Goal: Use online tool/utility: Utilize a website feature to perform a specific function

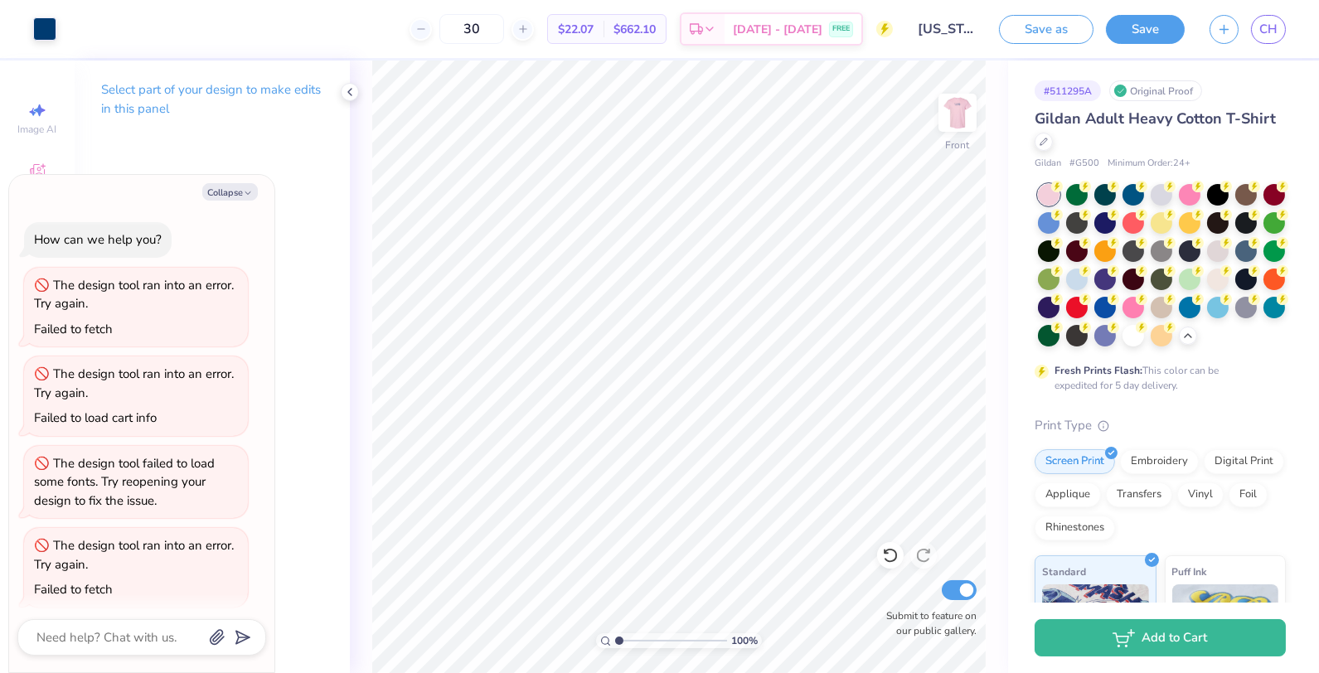
scroll to position [180, 0]
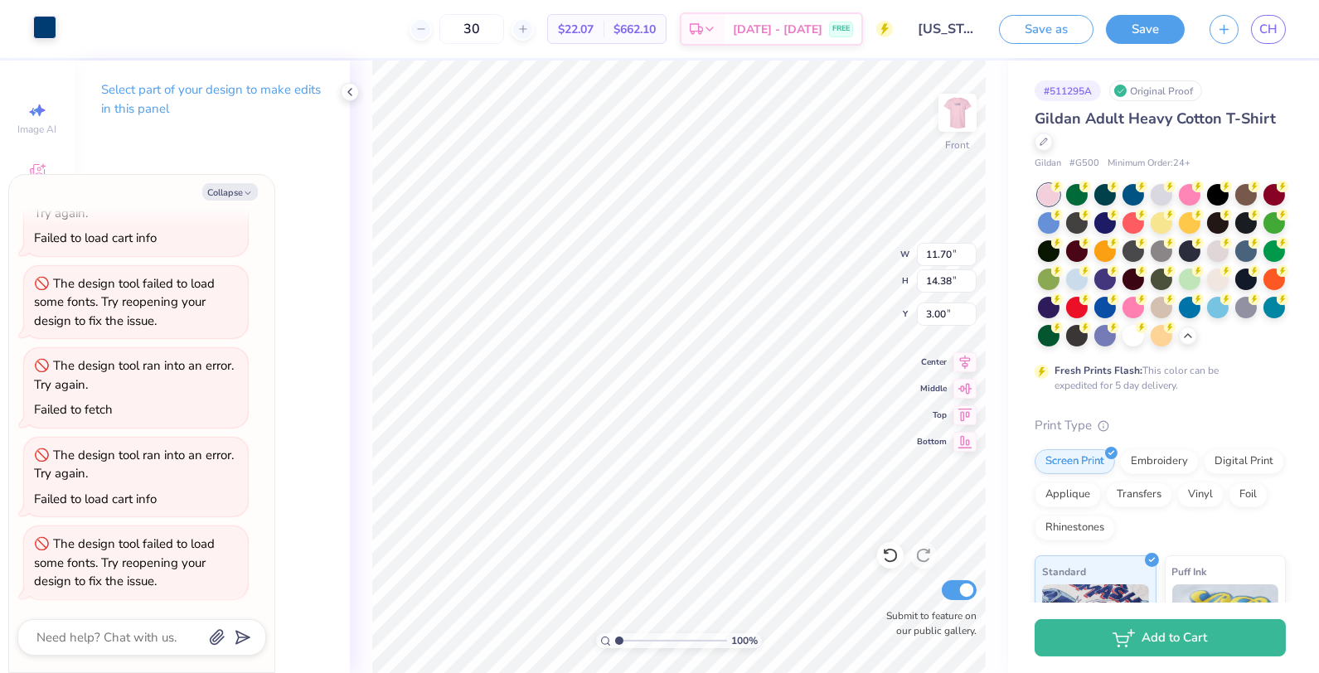
click at [45, 33] on div at bounding box center [44, 27] width 23 height 23
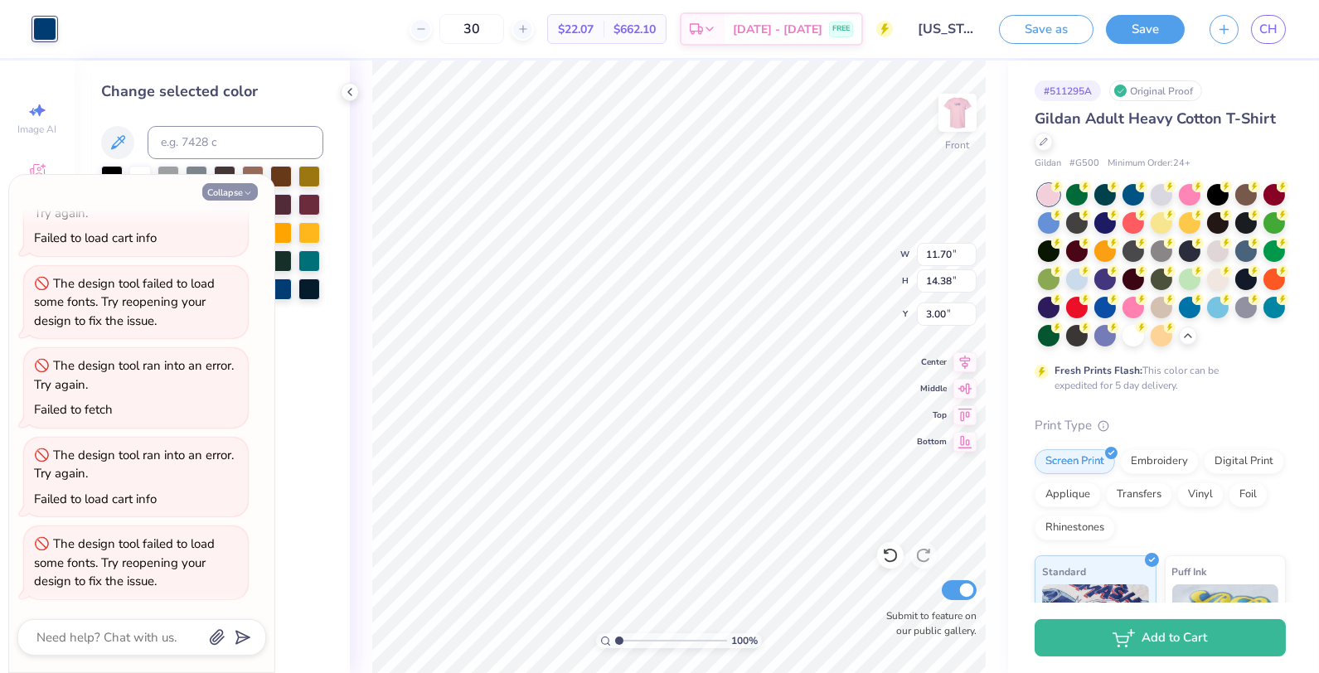
click at [221, 188] on button "Collapse" at bounding box center [230, 191] width 56 height 17
type textarea "x"
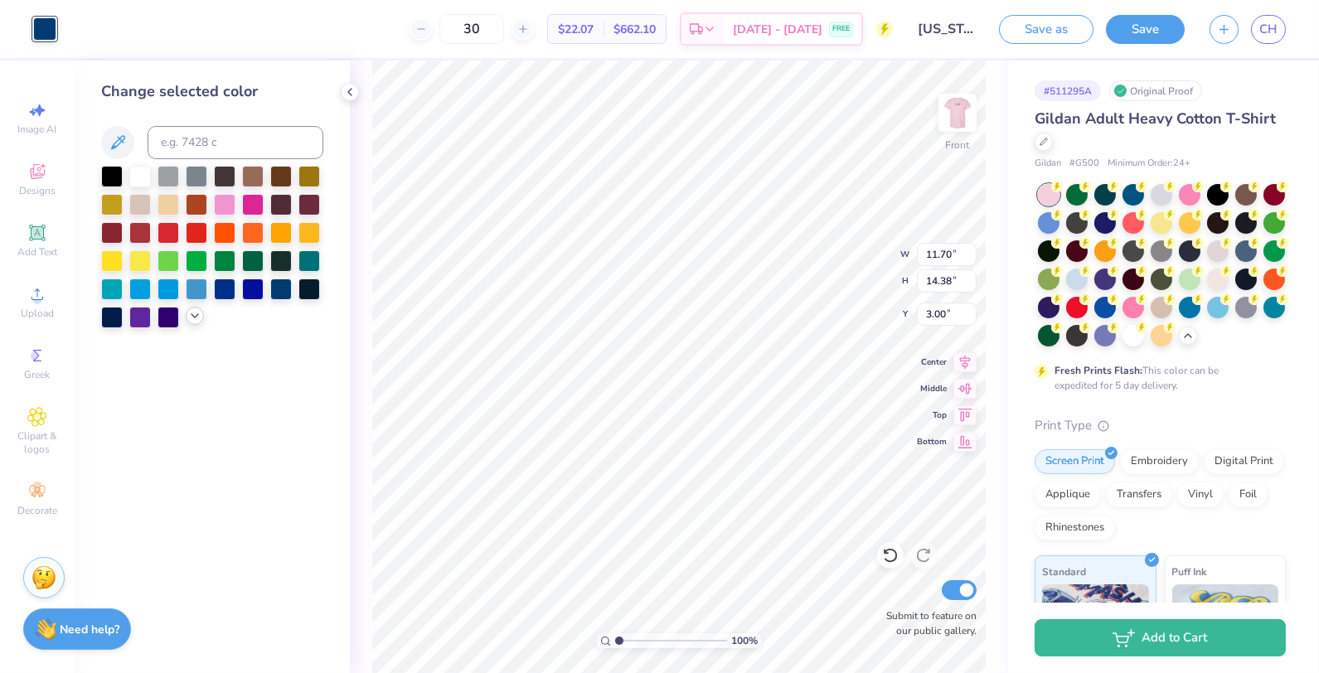
click at [197, 313] on icon at bounding box center [194, 315] width 13 height 13
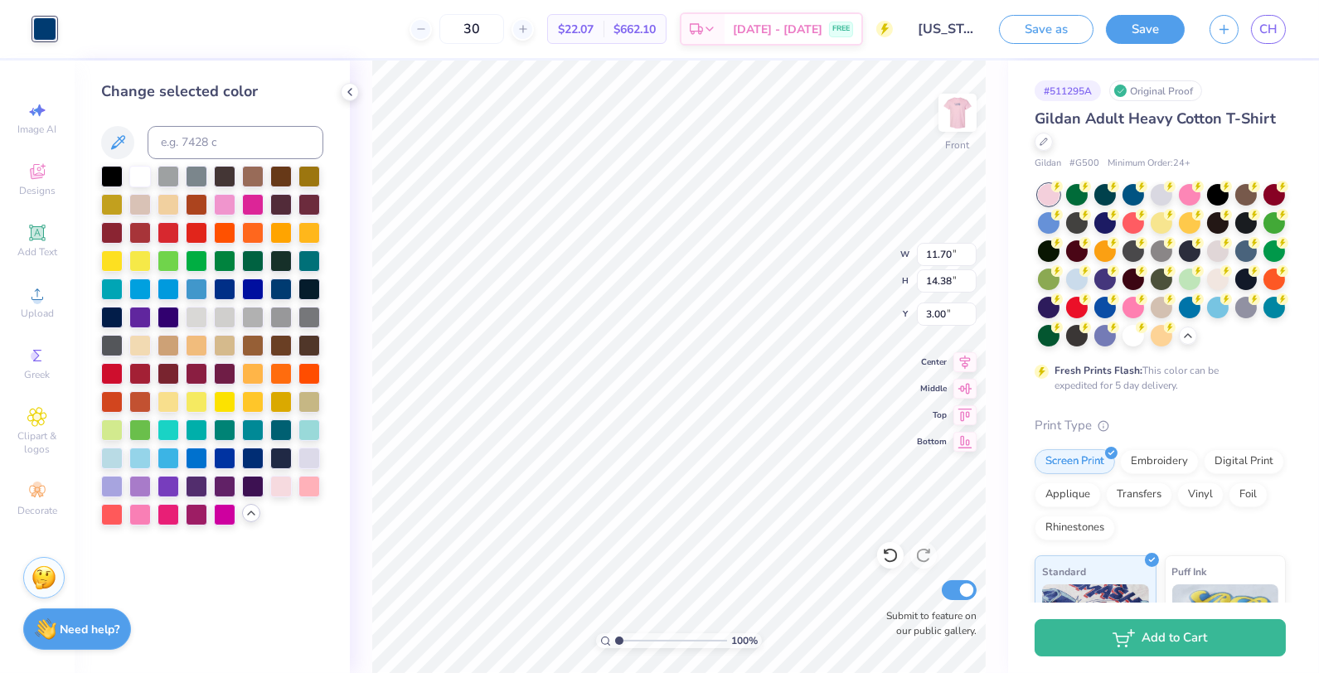
click at [295, 456] on div at bounding box center [212, 346] width 222 height 360
click at [299, 458] on div at bounding box center [310, 457] width 22 height 22
click at [305, 463] on div at bounding box center [310, 457] width 22 height 22
click at [314, 458] on div at bounding box center [310, 457] width 22 height 22
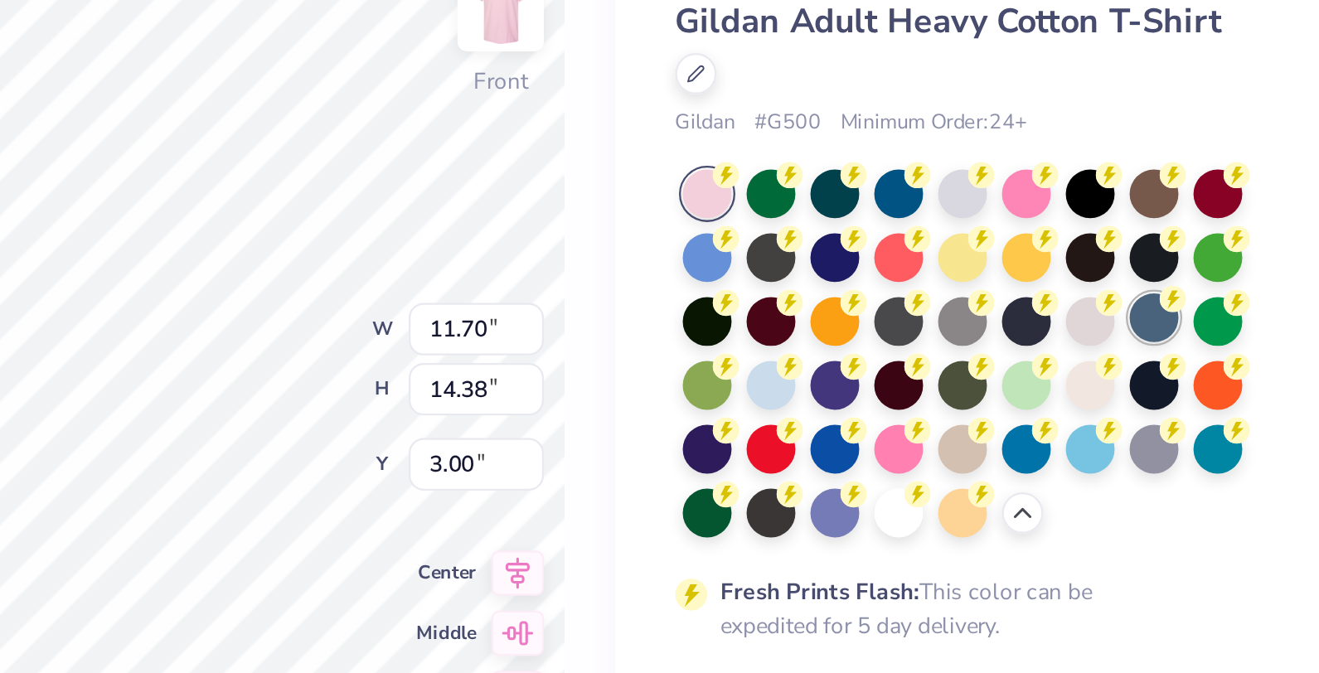
click at [1246, 245] on div at bounding box center [1247, 250] width 22 height 22
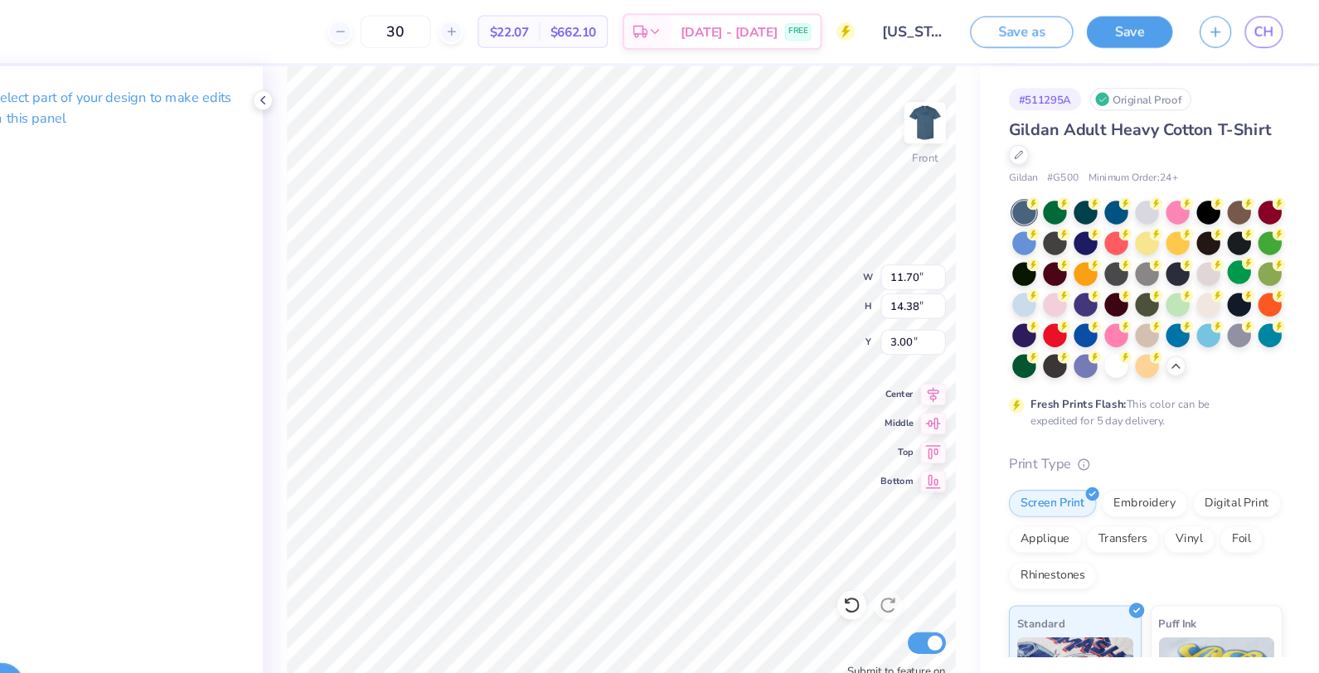
scroll to position [0, 0]
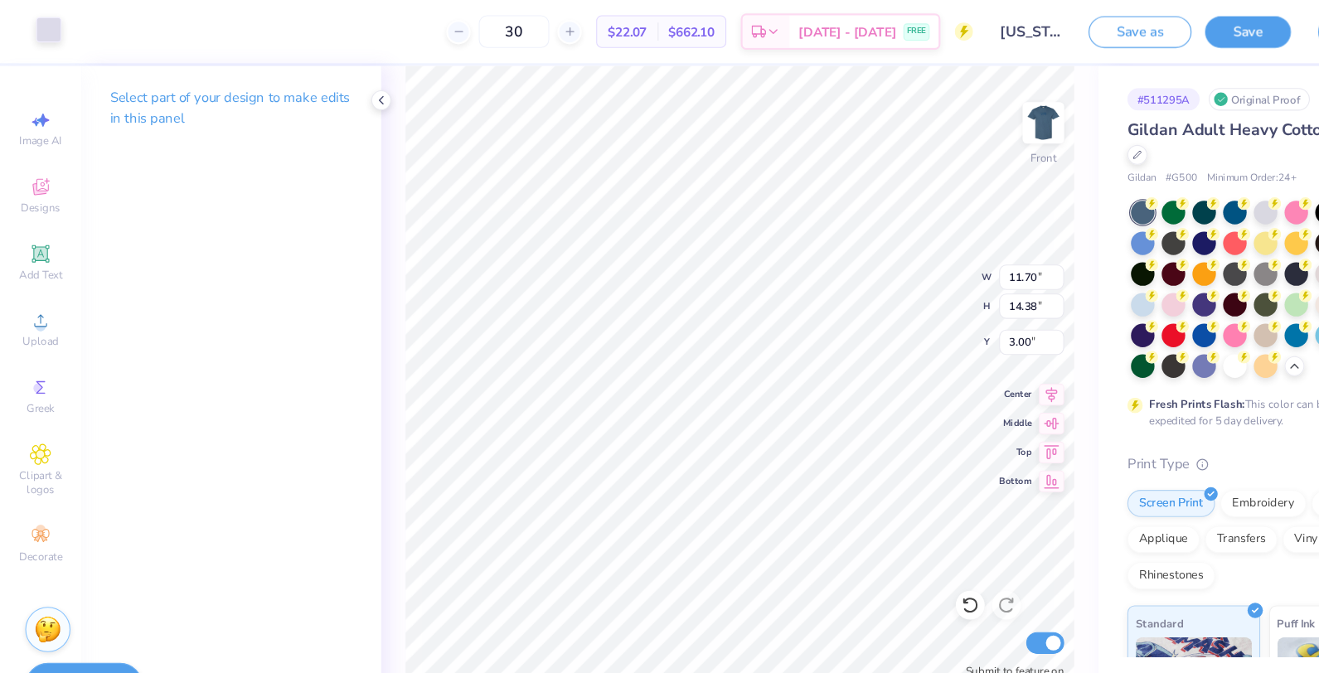
click at [41, 39] on div at bounding box center [44, 27] width 23 height 23
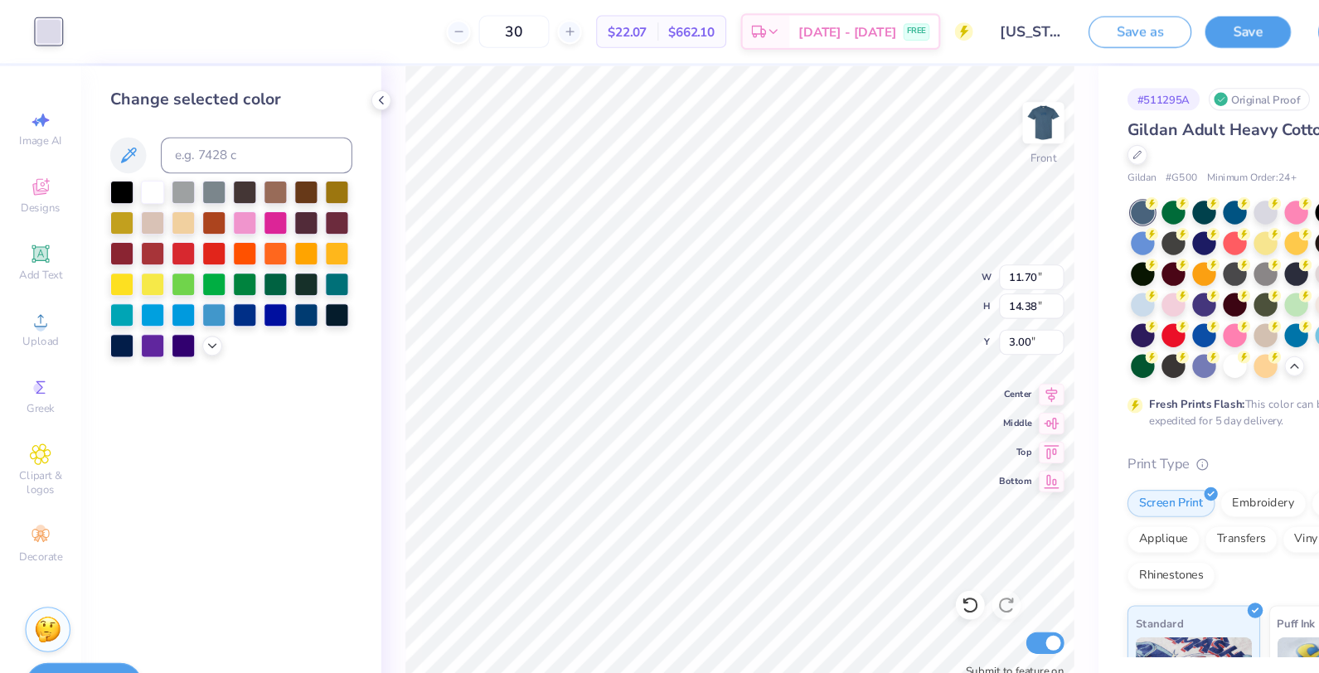
click at [192, 330] on div "Change selected color" at bounding box center [212, 367] width 275 height 613
click at [196, 312] on icon at bounding box center [194, 315] width 13 height 13
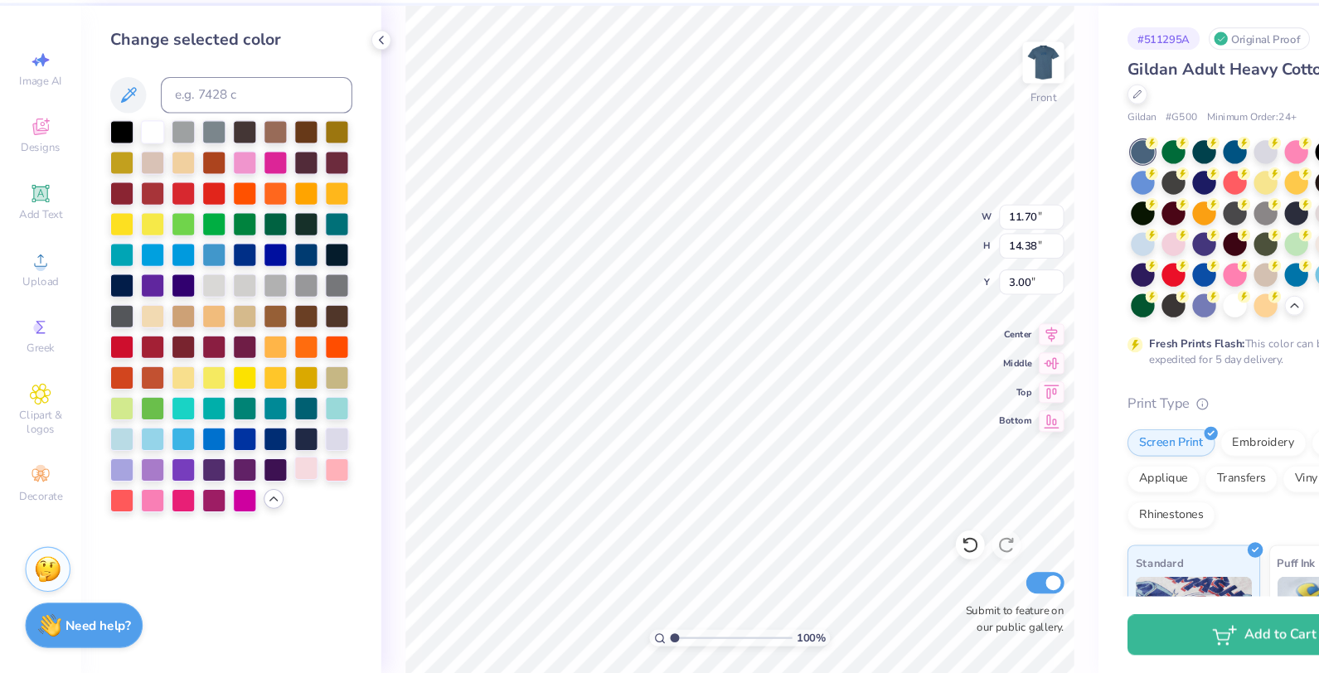
click at [281, 487] on div at bounding box center [281, 485] width 22 height 22
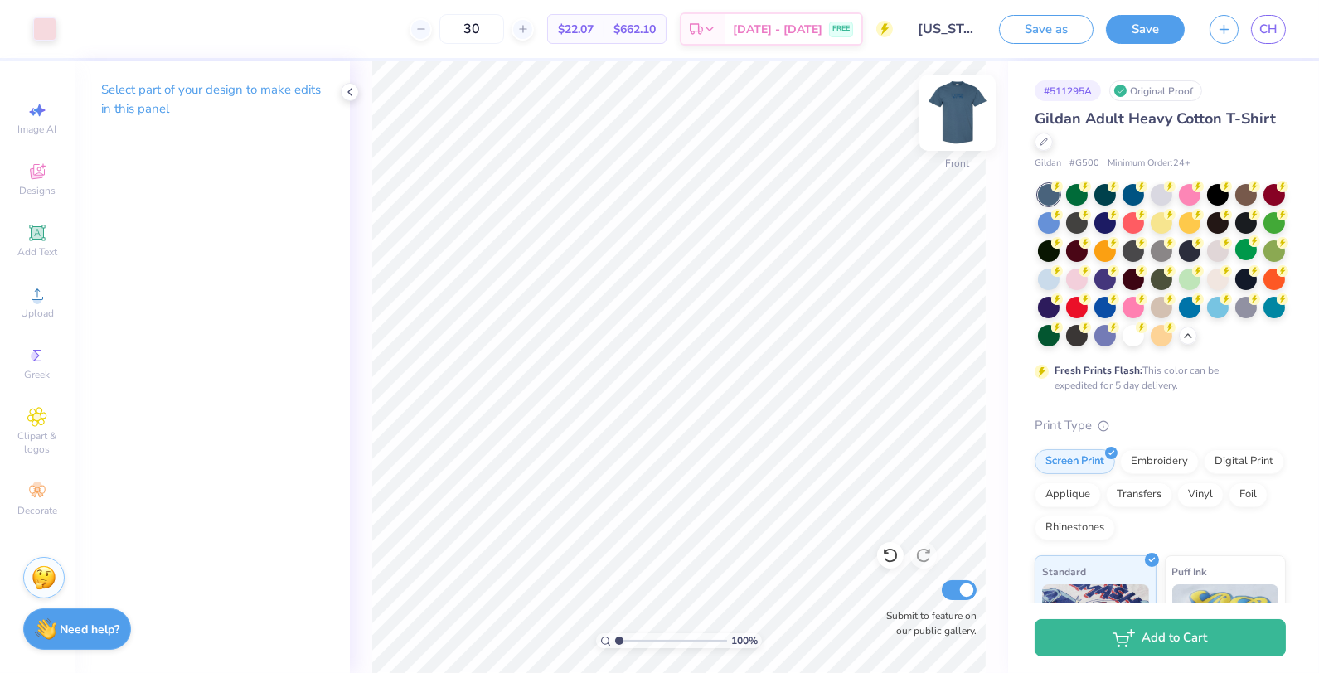
click at [969, 115] on img at bounding box center [958, 113] width 66 height 66
click at [951, 95] on div at bounding box center [958, 113] width 38 height 38
click at [958, 102] on img at bounding box center [958, 113] width 66 height 66
click at [45, 29] on div at bounding box center [44, 27] width 23 height 23
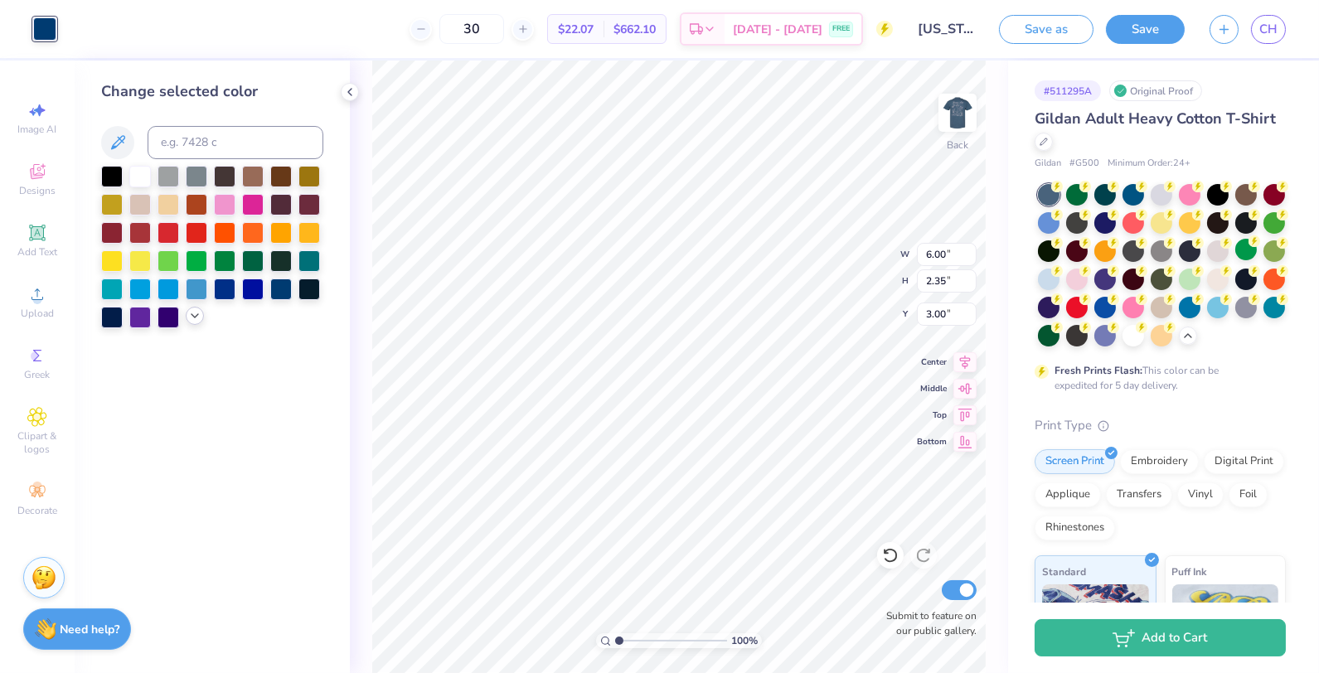
click at [195, 318] on icon at bounding box center [194, 315] width 13 height 13
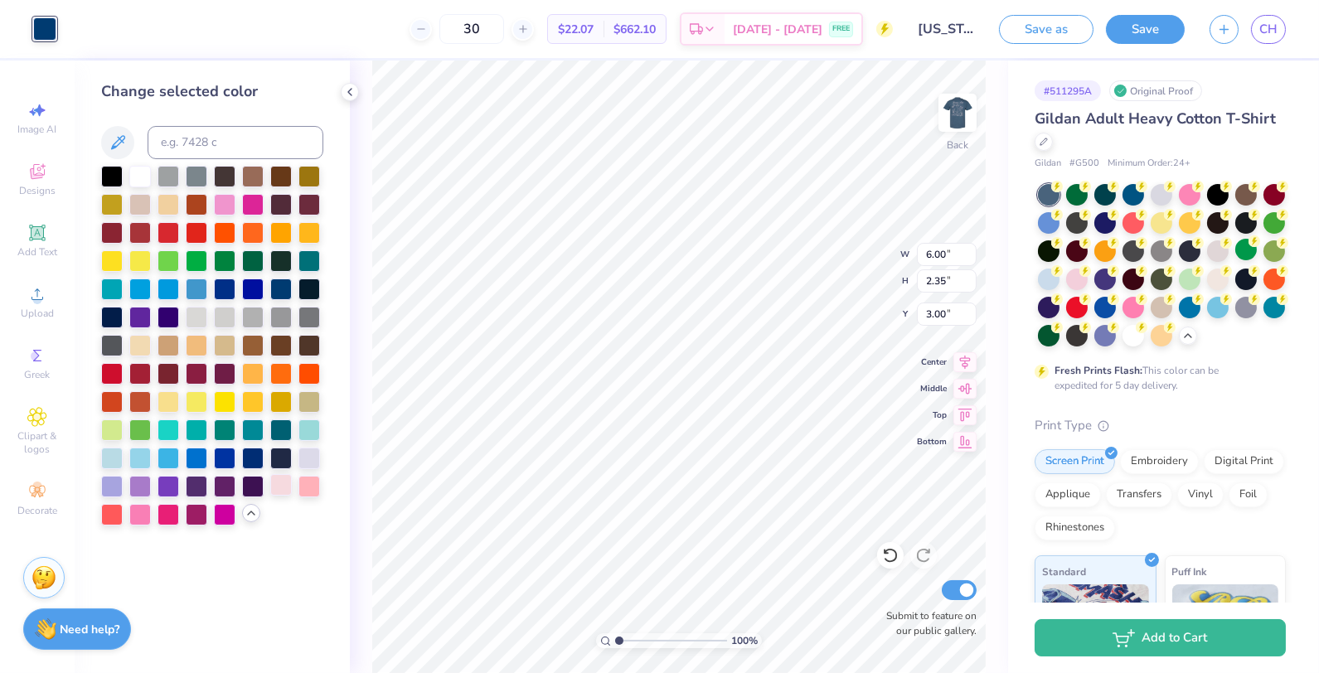
click at [285, 484] on div at bounding box center [281, 485] width 22 height 22
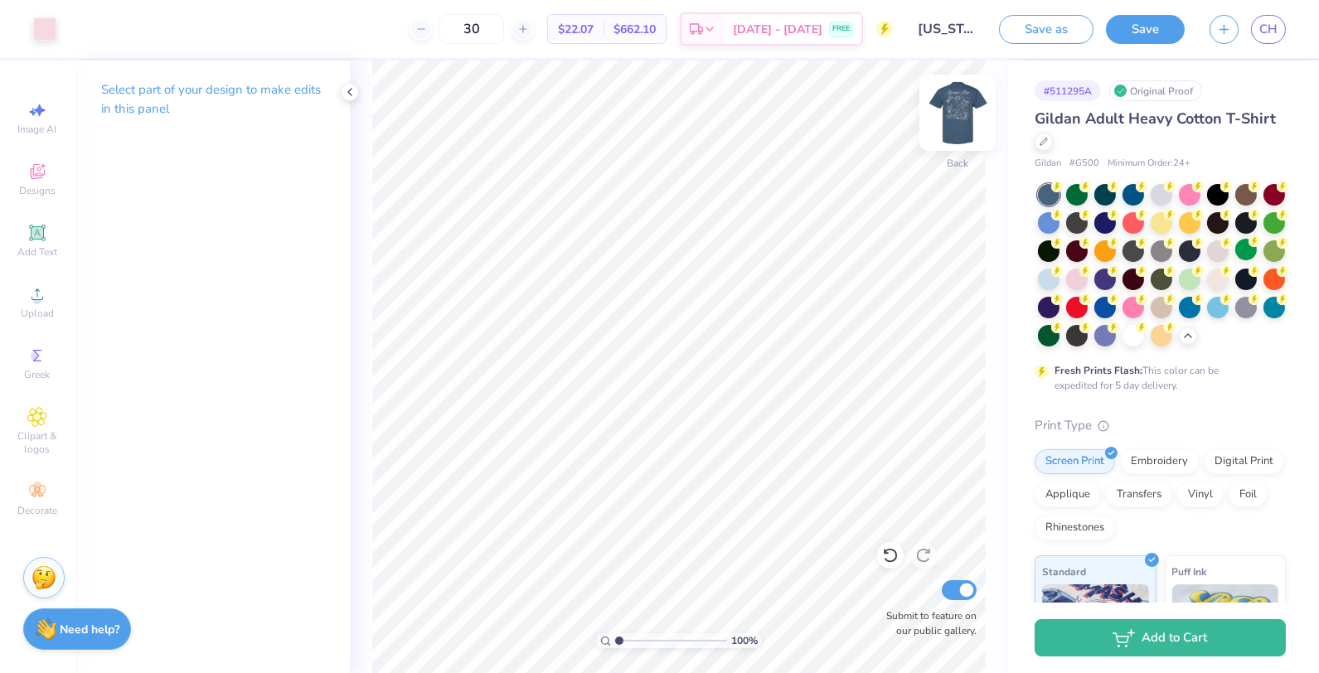
click at [979, 101] on img at bounding box center [958, 113] width 66 height 66
type input "12.75"
type input "15.67"
type input "3.71"
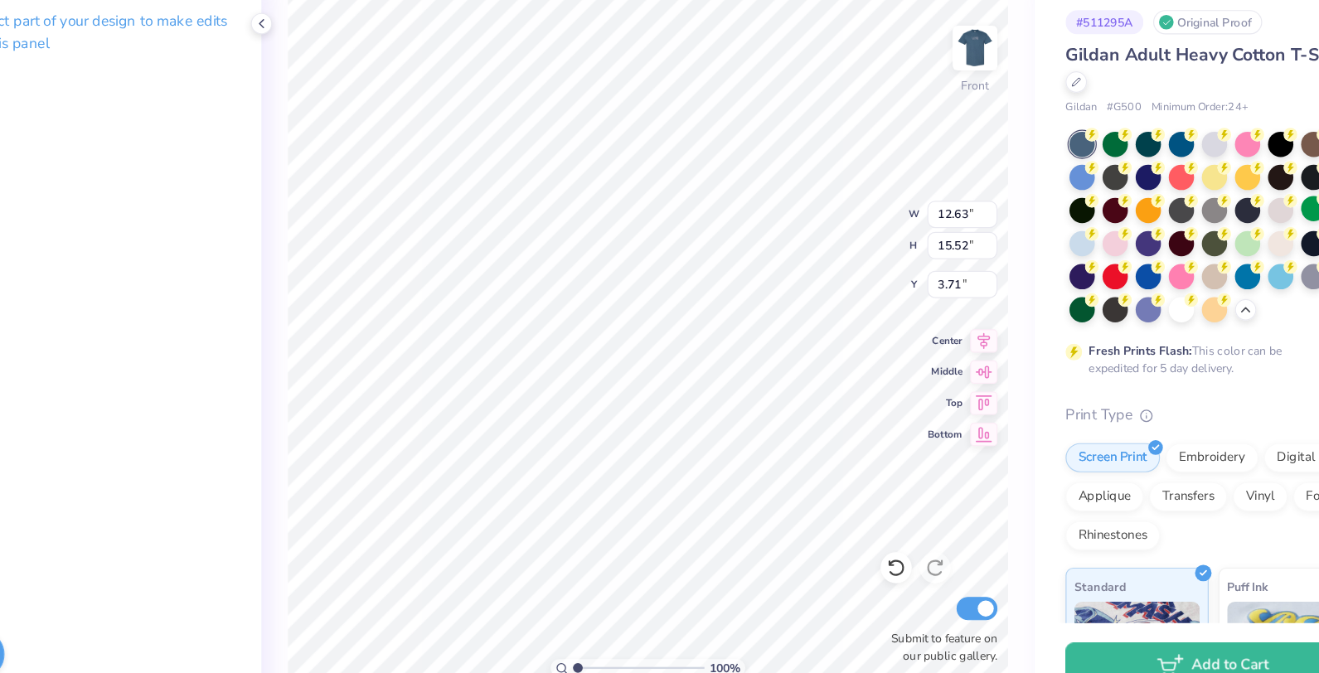
type input "12.63"
type input "15.52"
type input "3.38"
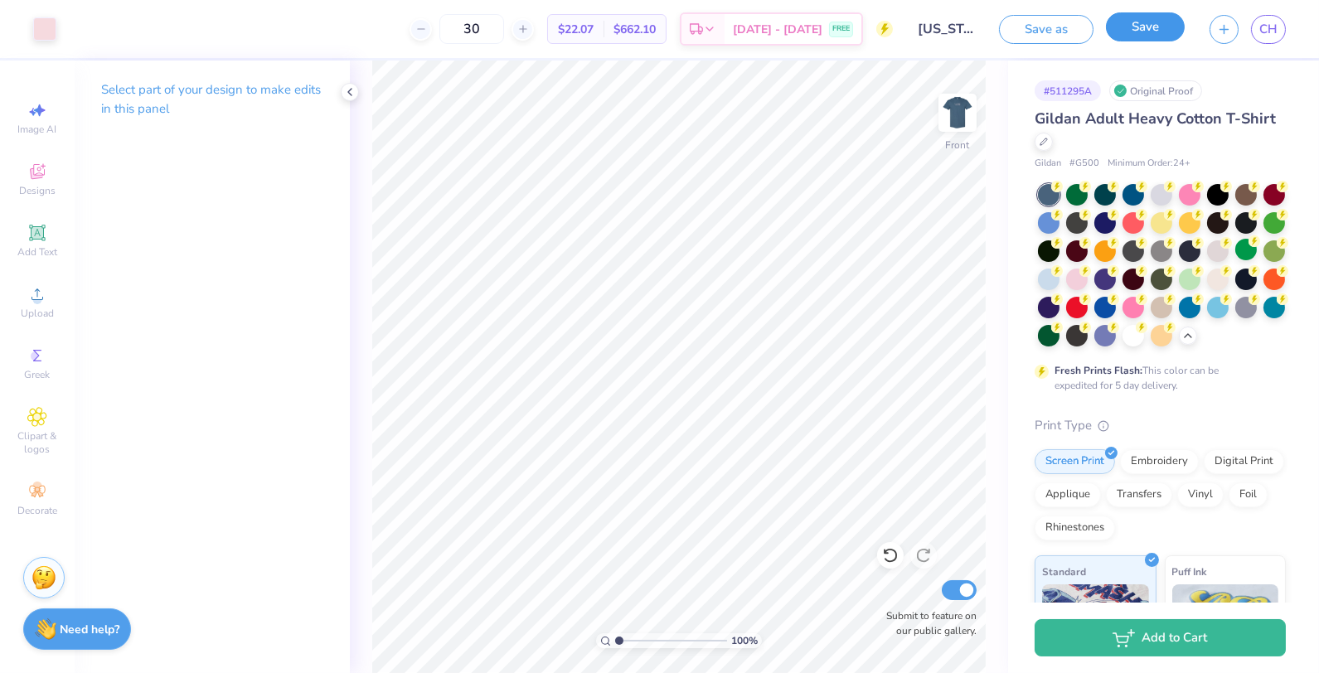
click at [1147, 40] on button "Save" at bounding box center [1145, 26] width 79 height 29
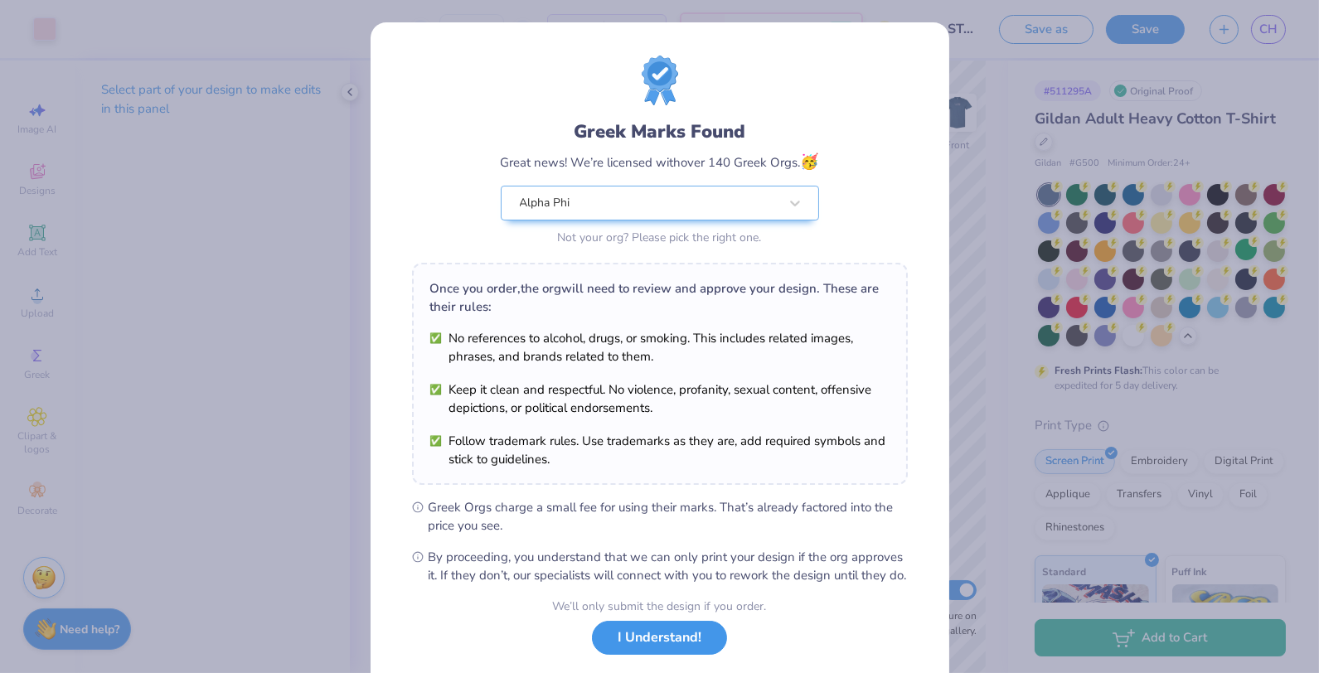
click at [661, 655] on button "I Understand!" at bounding box center [659, 638] width 135 height 34
